Goal: Information Seeking & Learning: Learn about a topic

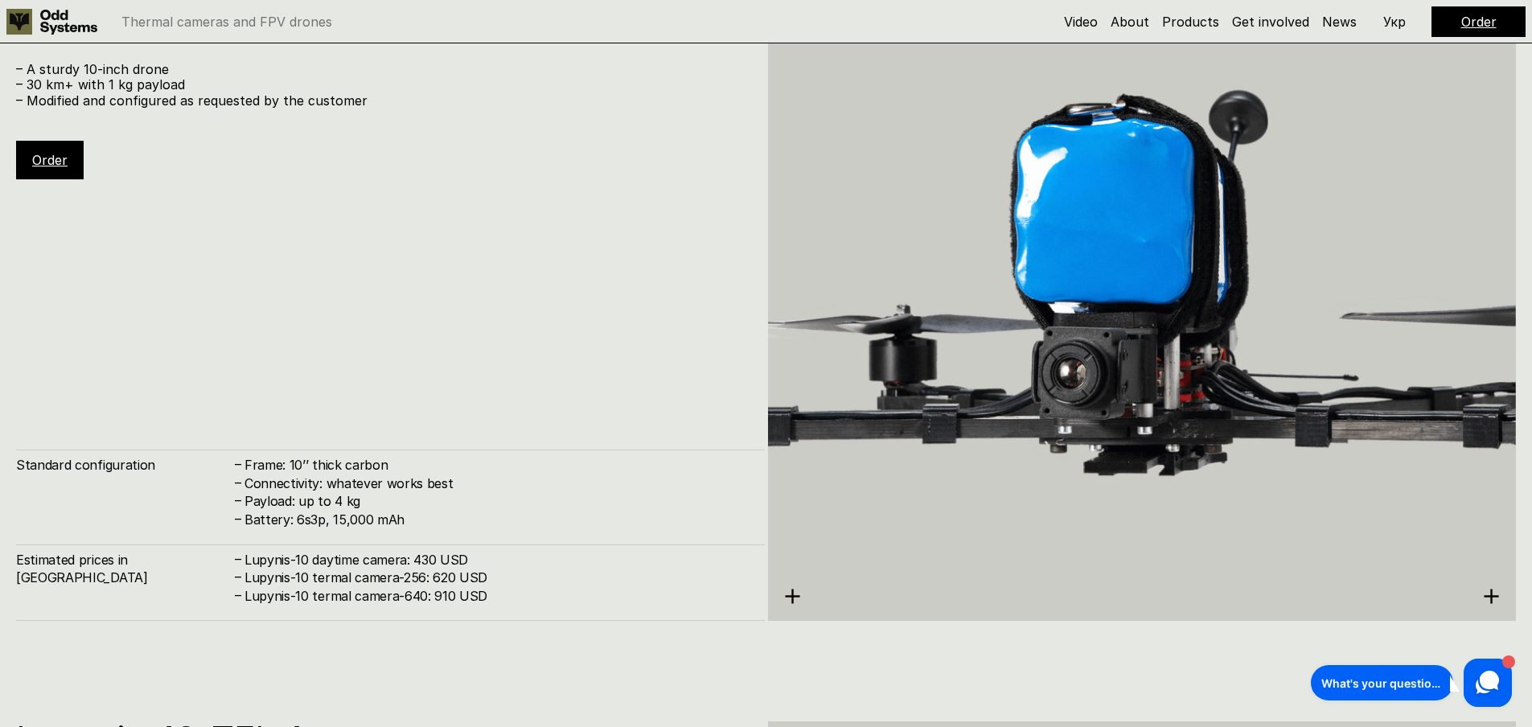
scroll to position [5463, 0]
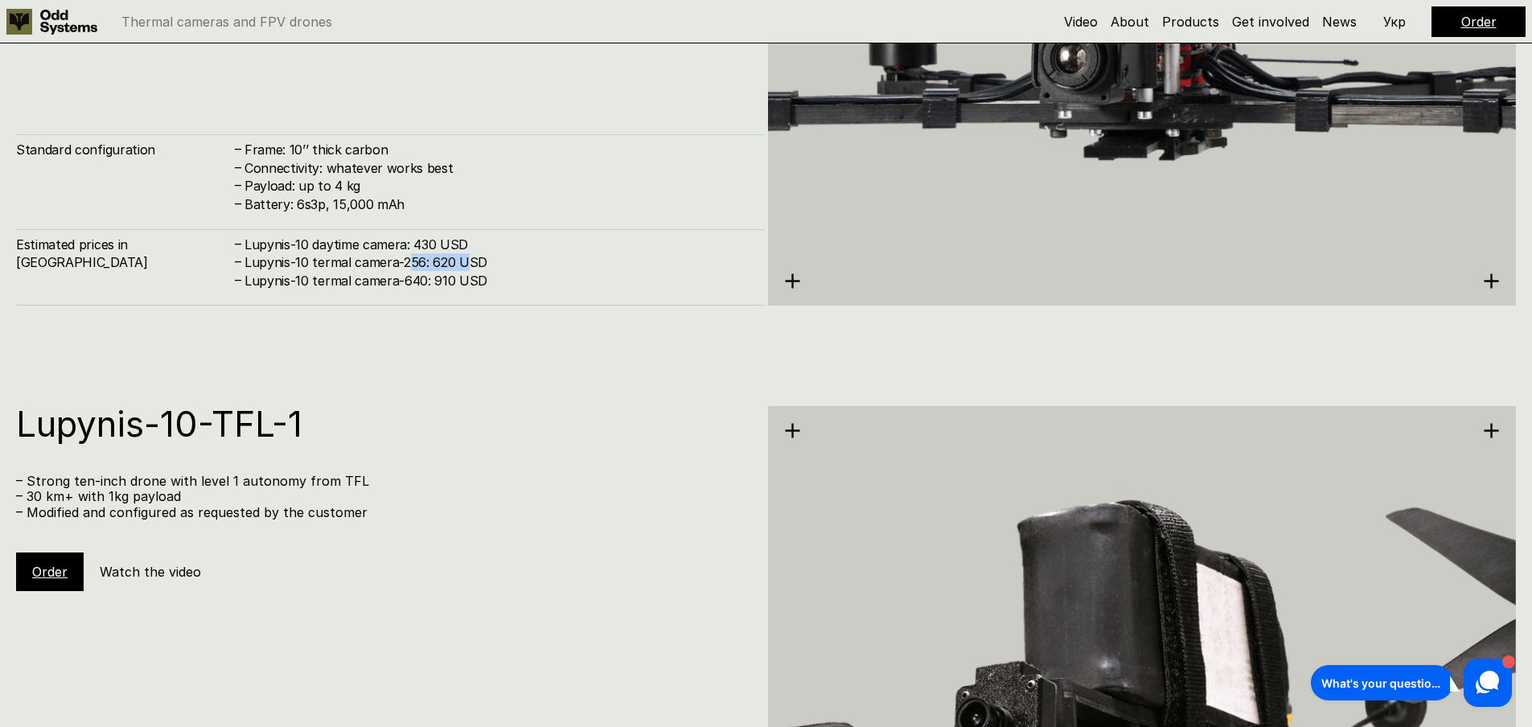
drag, startPoint x: 409, startPoint y: 261, endPoint x: 467, endPoint y: 261, distance: 58.7
click at [470, 261] on h4 "Lupynis-10 termal camera-256: 620 USD" at bounding box center [497, 262] width 504 height 18
drag, startPoint x: 404, startPoint y: 281, endPoint x: 519, endPoint y: 286, distance: 115.1
click at [519, 286] on h4 "Lupynis-10 termal camera-640: 910 USD" at bounding box center [497, 281] width 504 height 18
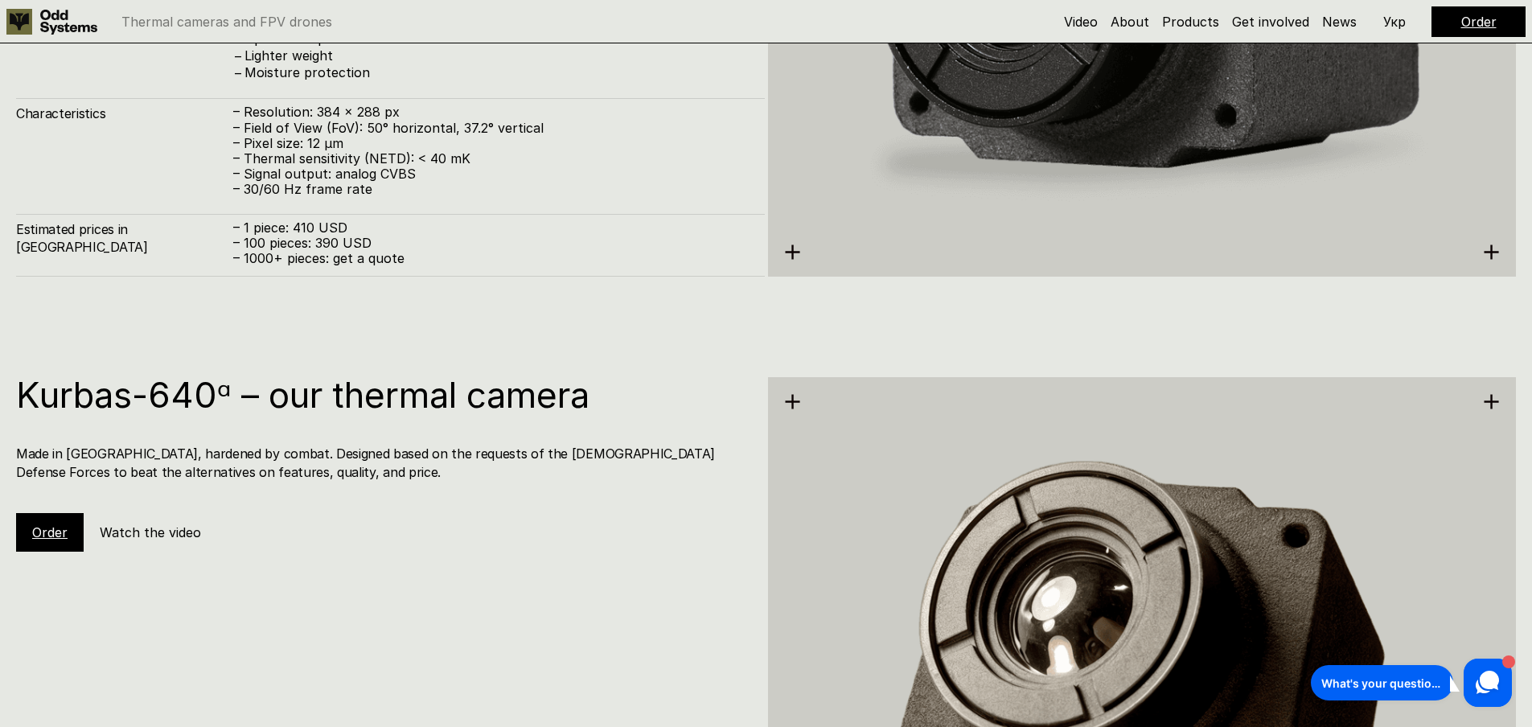
scroll to position [3620, 0]
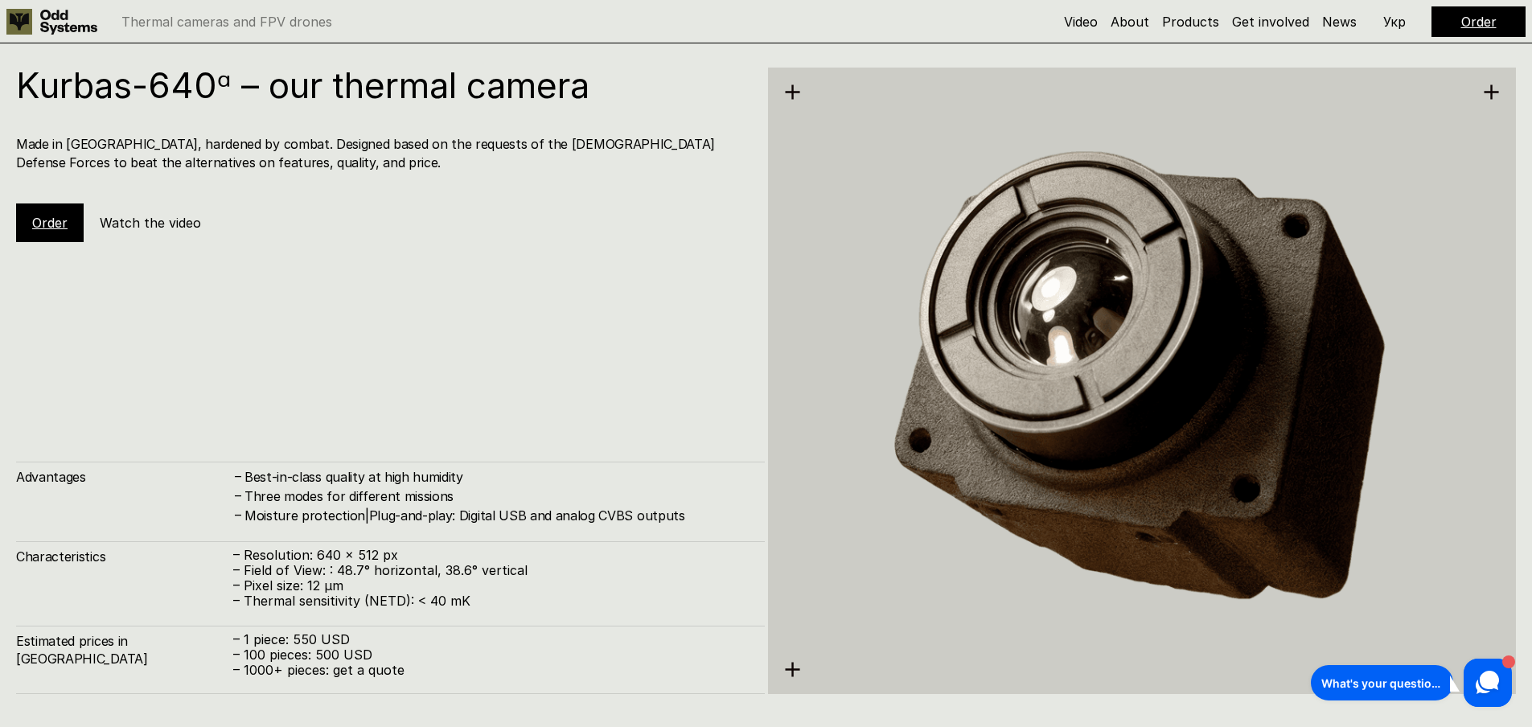
click at [325, 558] on p "– Resolution: 640 x 512 px" at bounding box center [491, 555] width 516 height 15
click at [314, 633] on p "– 1 piece: 550 USD" at bounding box center [491, 639] width 516 height 15
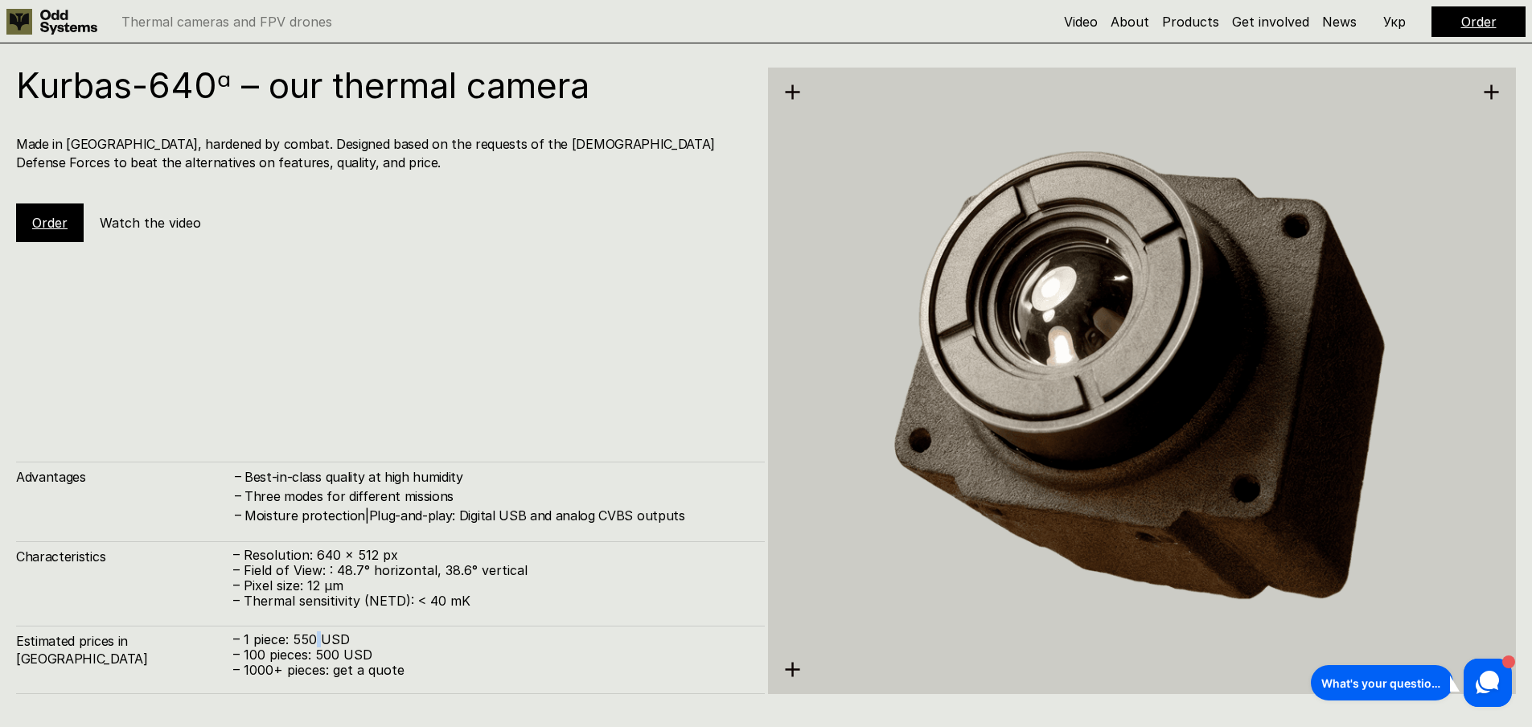
click at [314, 633] on p "– 1 piece: 550 USD" at bounding box center [491, 639] width 516 height 15
click at [306, 632] on p "– 1 piece: 550 USD" at bounding box center [491, 639] width 516 height 15
click at [364, 653] on p "– 100 pieces: 500 USD" at bounding box center [491, 654] width 516 height 15
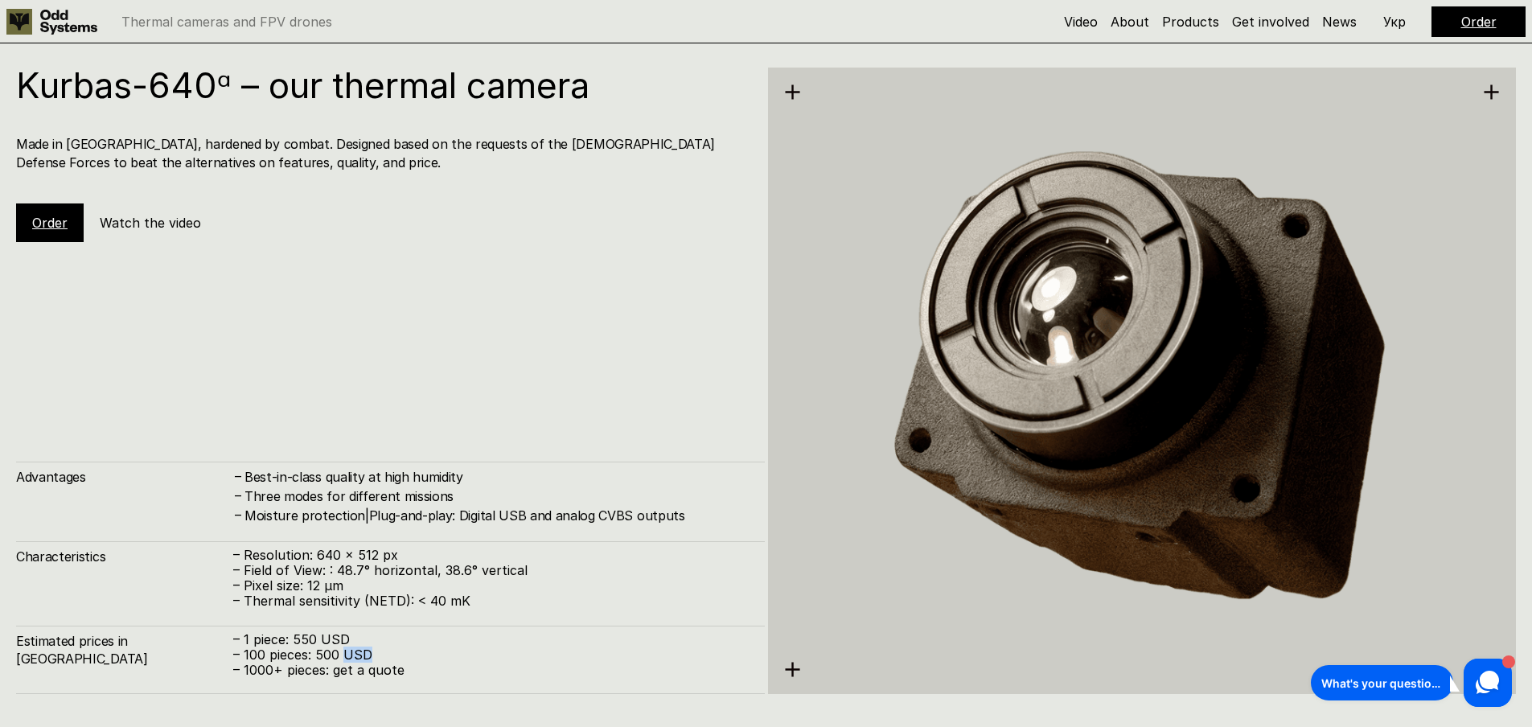
click at [364, 653] on p "– 100 pieces: 500 USD" at bounding box center [491, 654] width 516 height 15
